Goal: Information Seeking & Learning: Learn about a topic

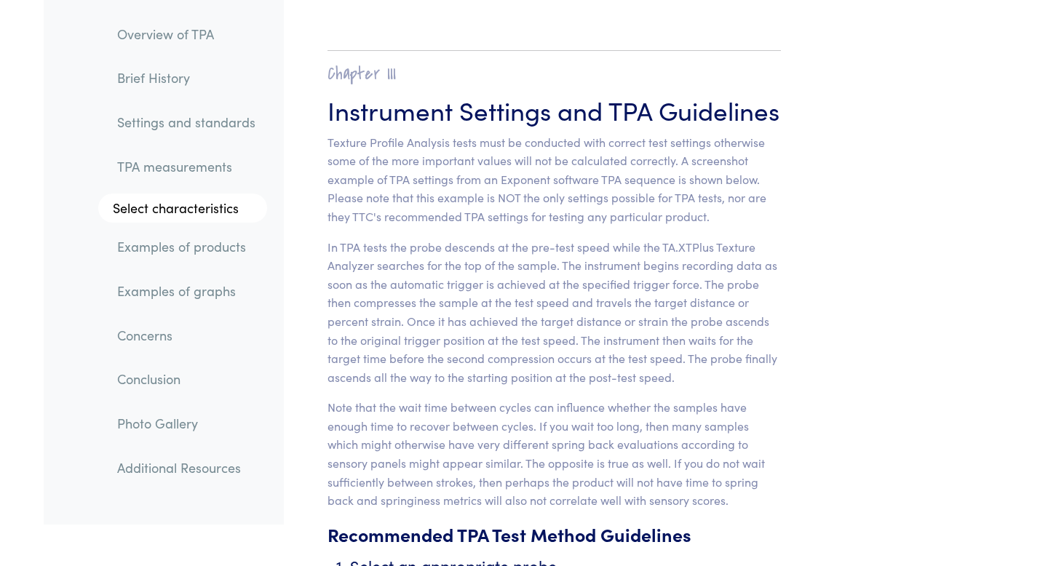
scroll to position [5556, 0]
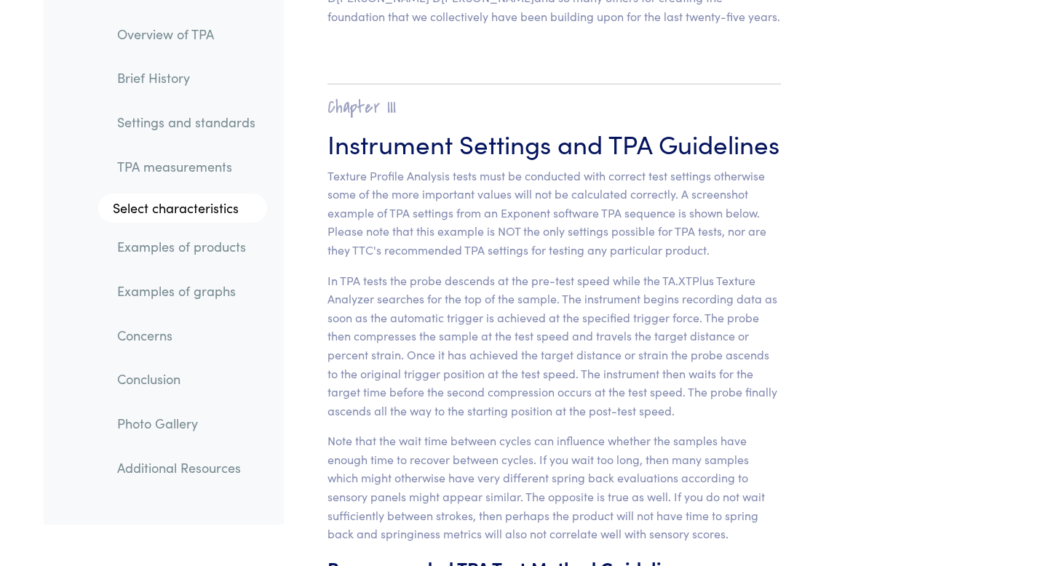
click at [208, 247] on link "Examples of products" at bounding box center [187, 247] width 162 height 33
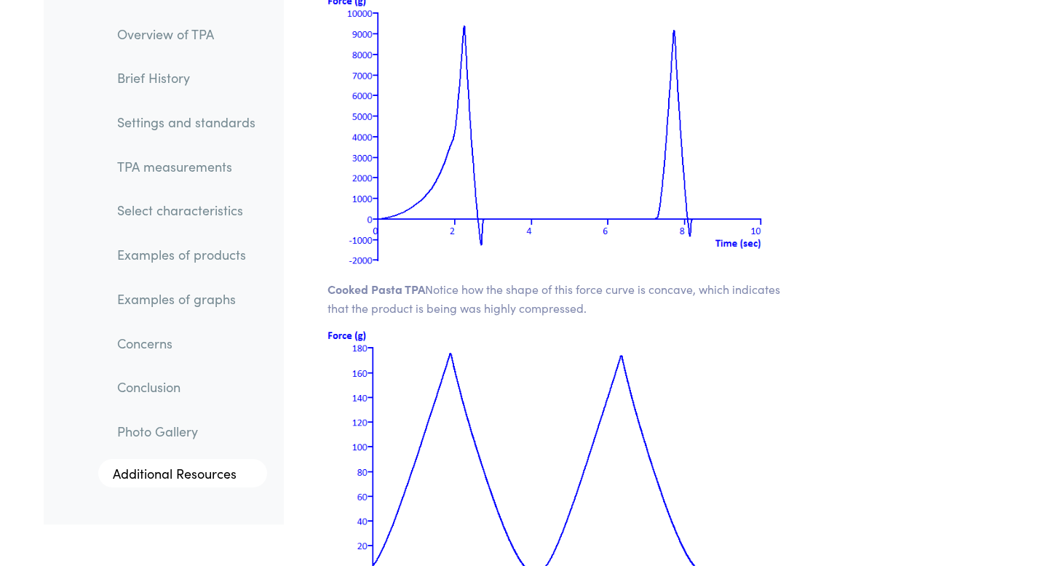
scroll to position [20452, 0]
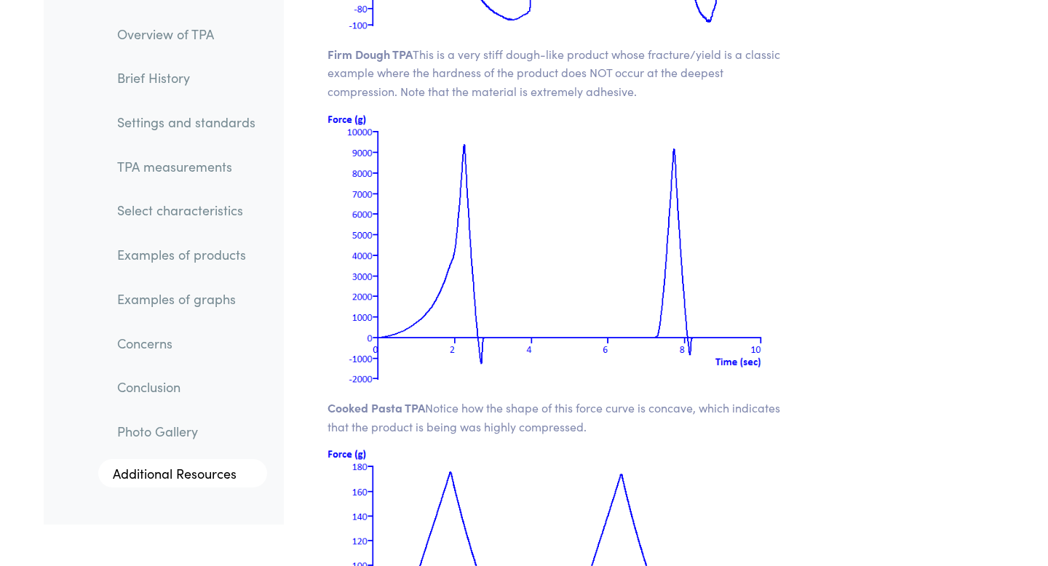
click at [205, 221] on link "Select characteristics" at bounding box center [187, 210] width 162 height 33
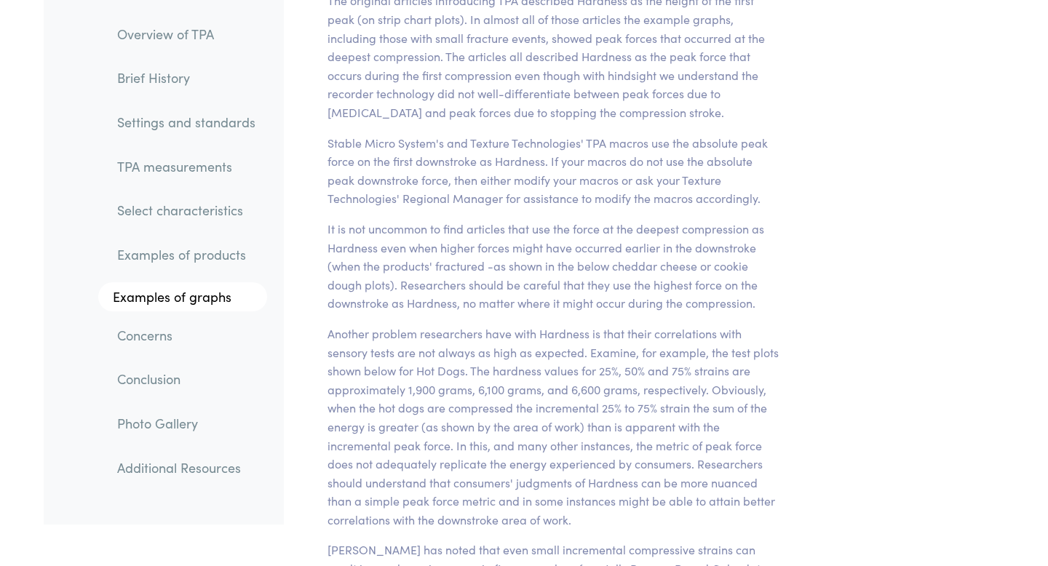
scroll to position [11331, 0]
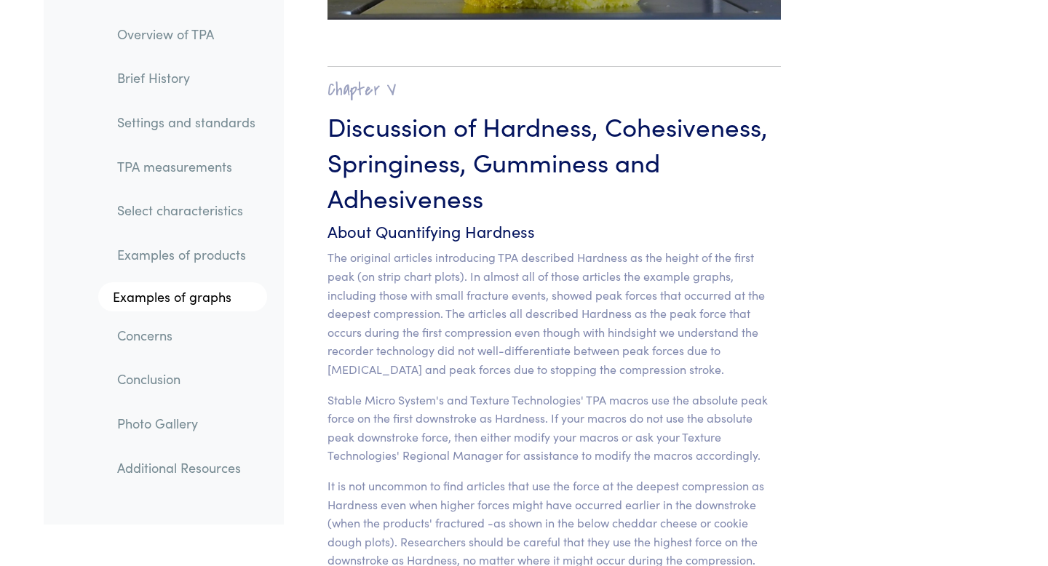
click at [200, 170] on link "TPA measurements" at bounding box center [187, 166] width 162 height 33
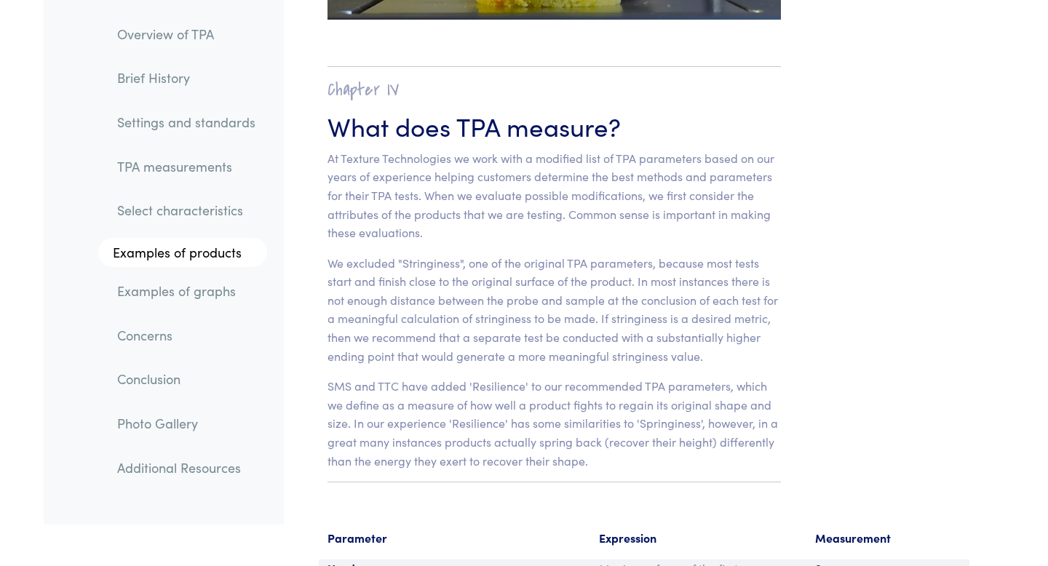
click at [207, 128] on link "Settings and standards" at bounding box center [187, 122] width 162 height 33
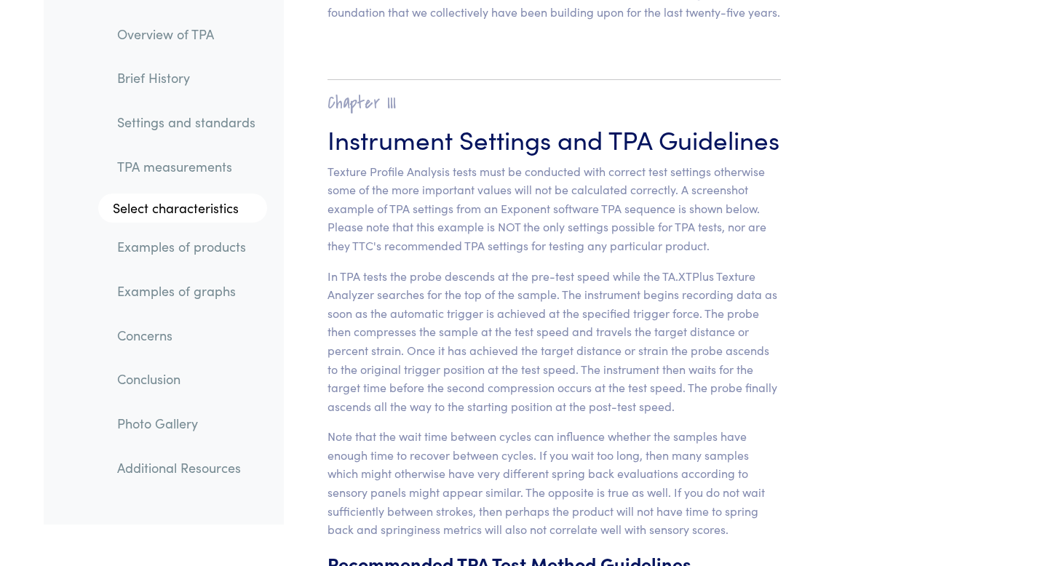
scroll to position [5556, 0]
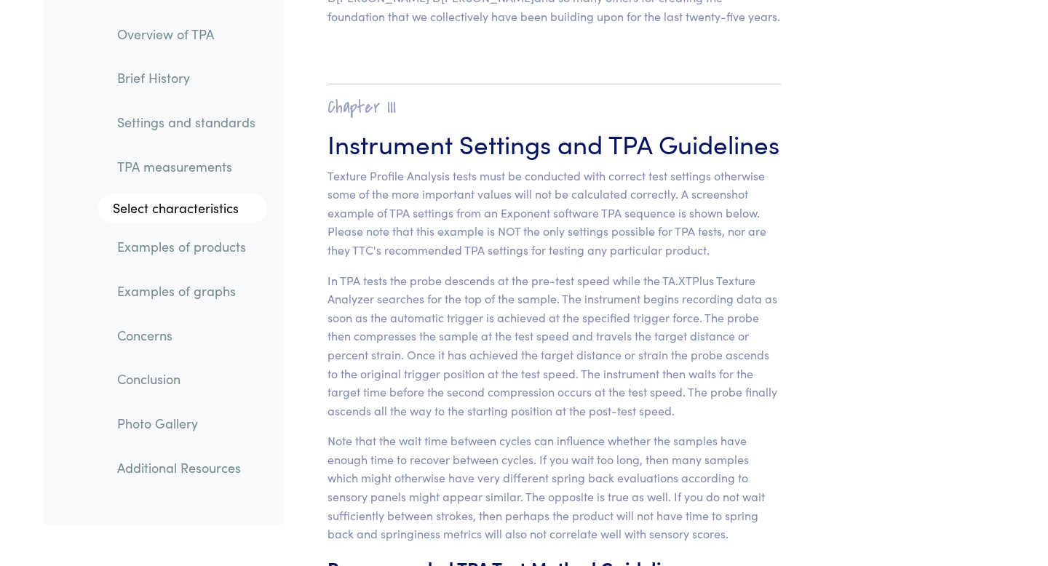
click at [181, 205] on link "Select characteristics" at bounding box center [182, 208] width 169 height 29
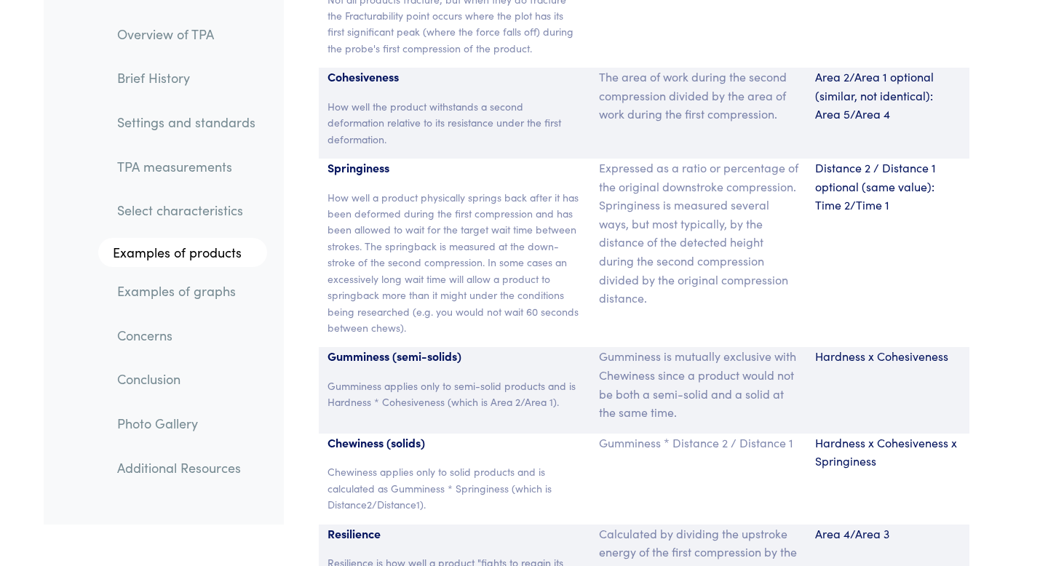
scroll to position [9828, 0]
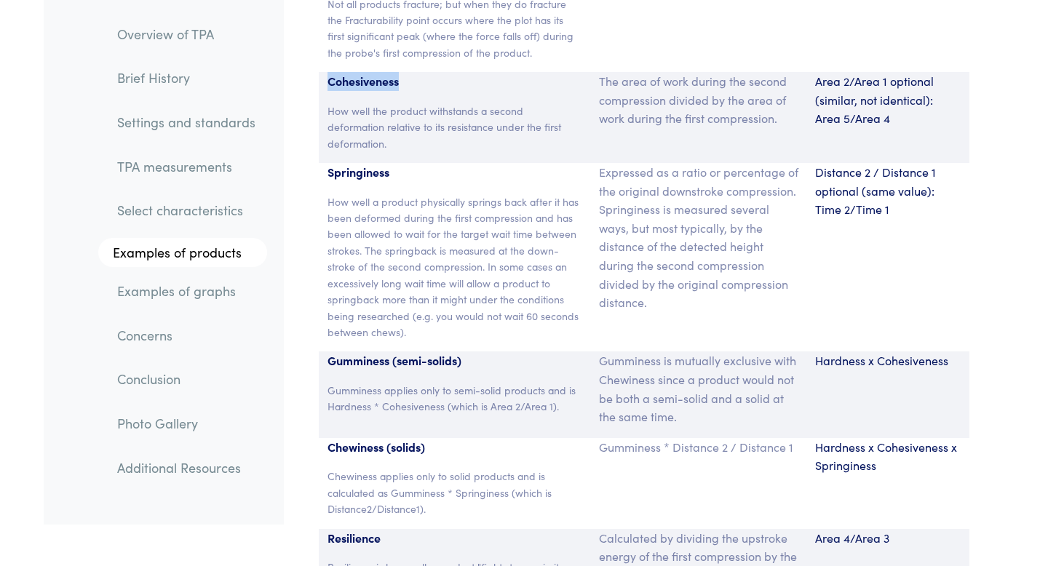
drag, startPoint x: 404, startPoint y: 44, endPoint x: 325, endPoint y: 44, distance: 79.4
click at [325, 72] on div "Cohesiveness How well the product withstands a second deformation relative to i…" at bounding box center [455, 117] width 272 height 91
click at [504, 468] on p "Chewiness applies only to solid products and is calculated as Gumminess * Sprin…" at bounding box center [455, 492] width 254 height 49
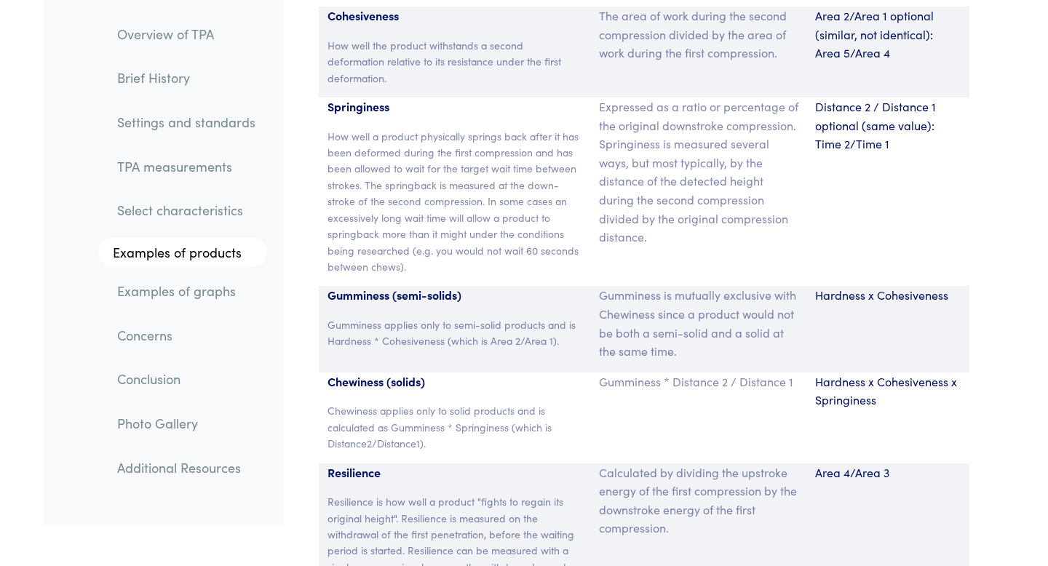
scroll to position [9898, 0]
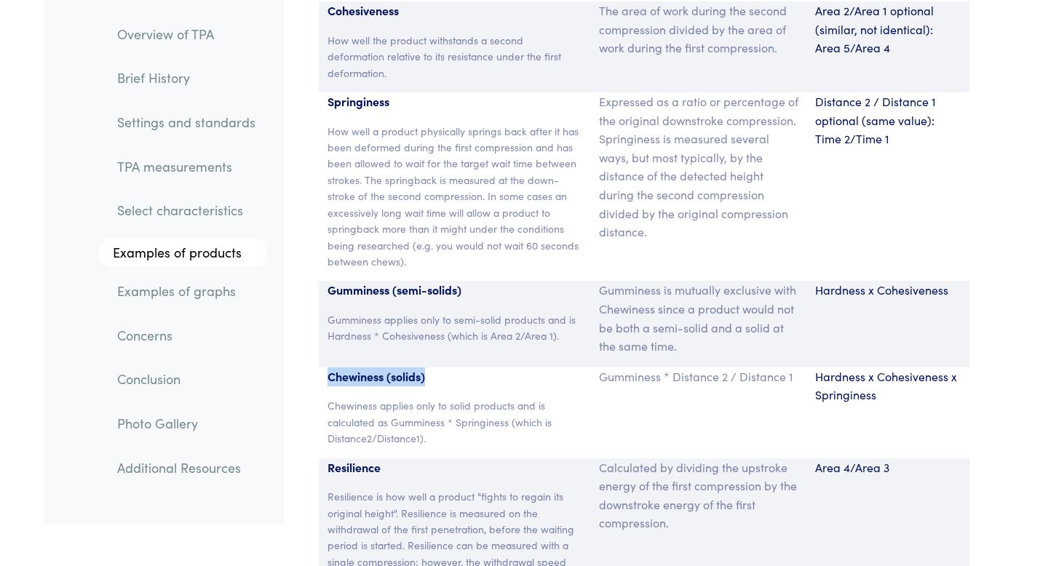
drag, startPoint x: 442, startPoint y: 347, endPoint x: 323, endPoint y: 337, distance: 119.8
click at [323, 368] on div "Chewiness (solids) Chewiness applies only to solid products and is calculated a…" at bounding box center [455, 413] width 272 height 91
copy p "Chewiness (solids)"
drag, startPoint x: 402, startPoint y: 250, endPoint x: 411, endPoint y: 250, distance: 8.7
click at [411, 281] on p "Gumminess (semi-solids)" at bounding box center [455, 290] width 254 height 19
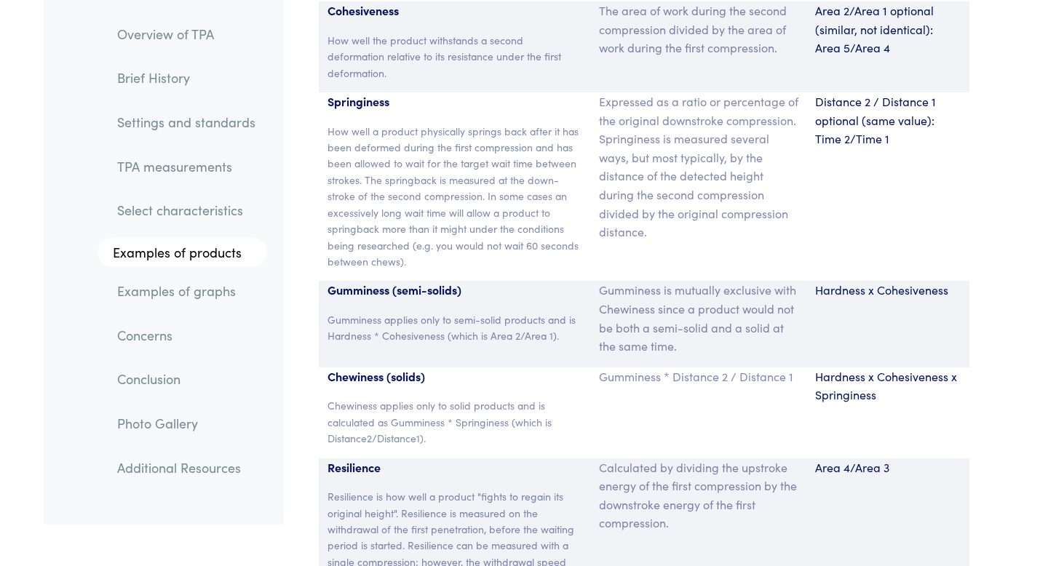
click at [411, 368] on p "Chewiness (solids)" at bounding box center [455, 377] width 254 height 19
